Goal: Navigation & Orientation: Find specific page/section

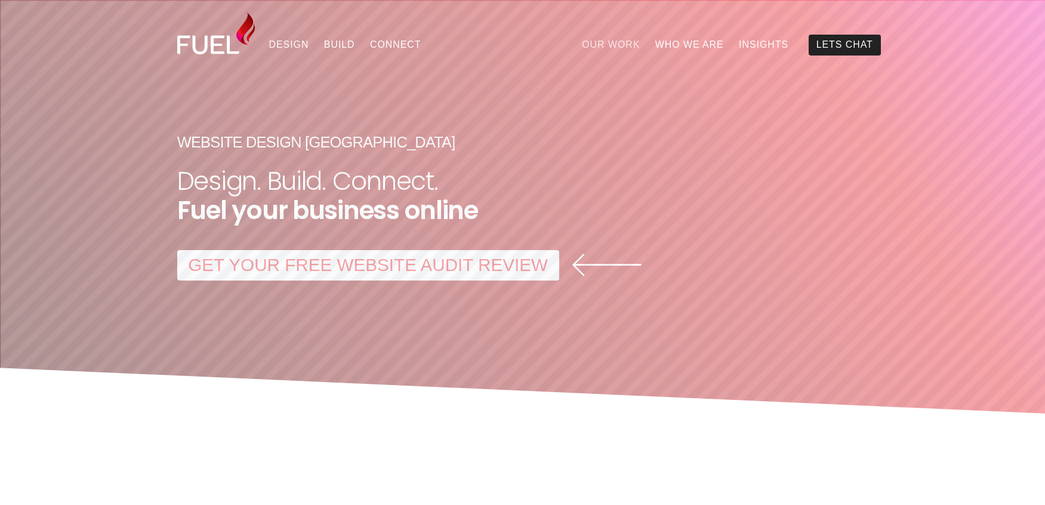
click at [601, 41] on link "Our Work" at bounding box center [611, 45] width 73 height 21
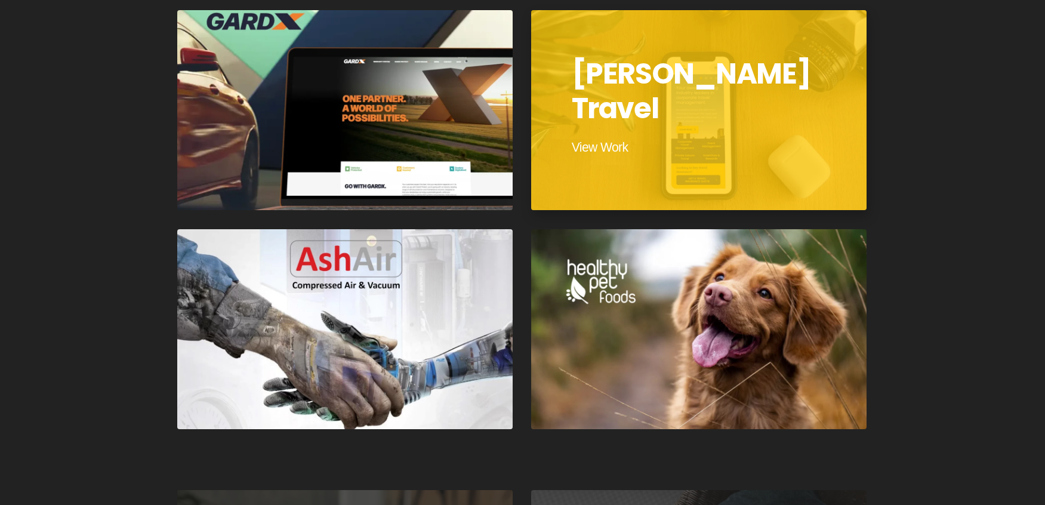
scroll to position [1327, 0]
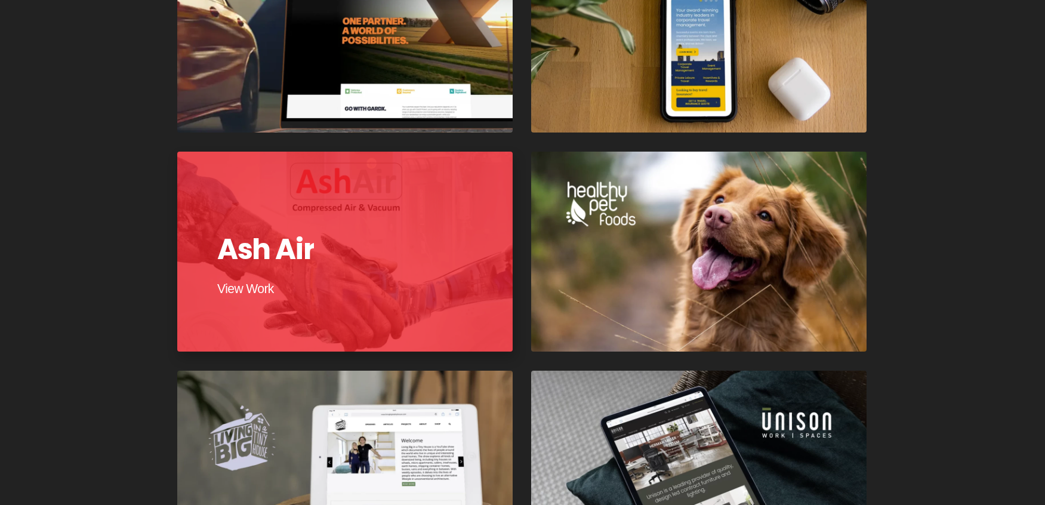
click at [436, 220] on div at bounding box center [344, 251] width 338 height 202
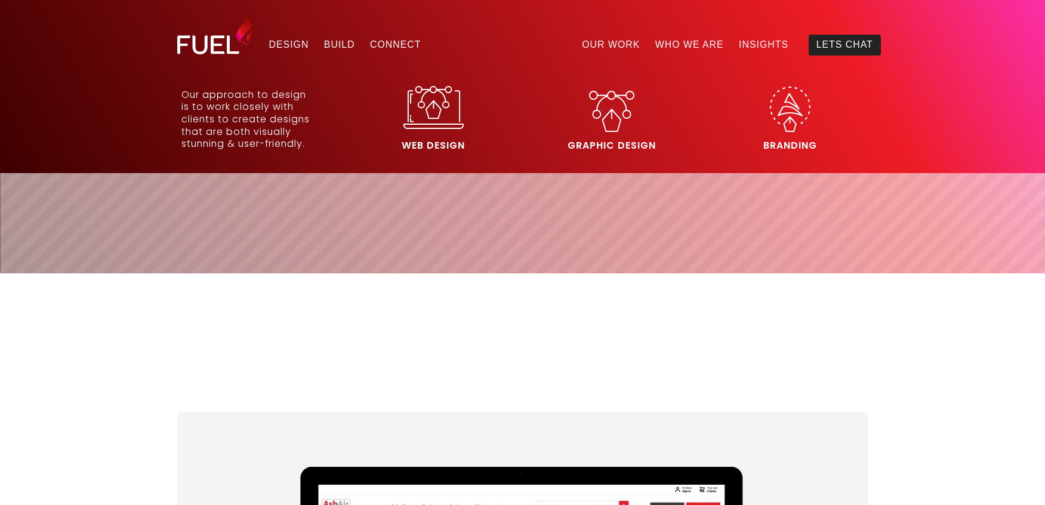
click at [458, 117] on img at bounding box center [433, 107] width 60 height 43
